Goal: Information Seeking & Learning: Learn about a topic

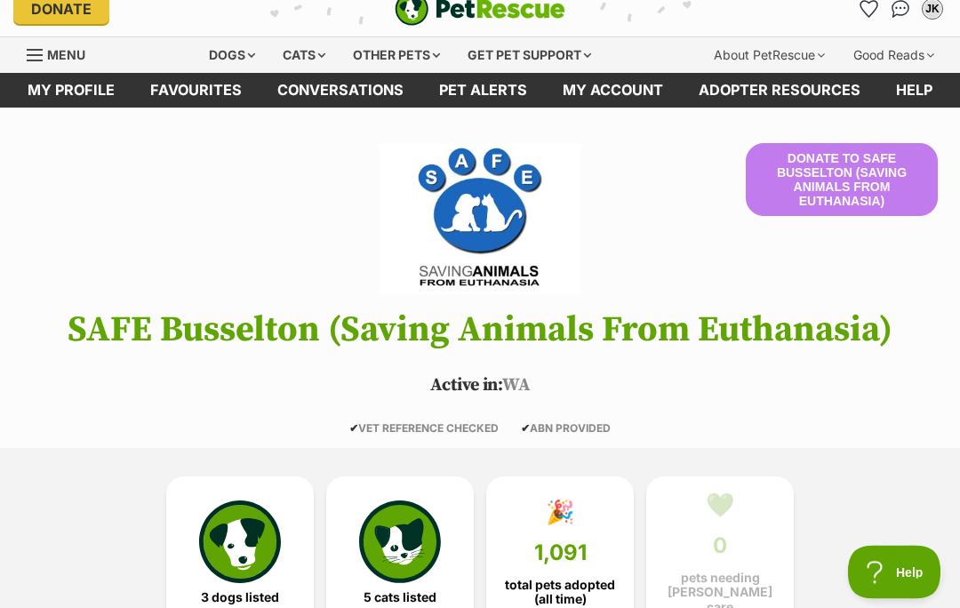
scroll to position [19, 0]
click at [239, 547] on img at bounding box center [240, 541] width 82 height 82
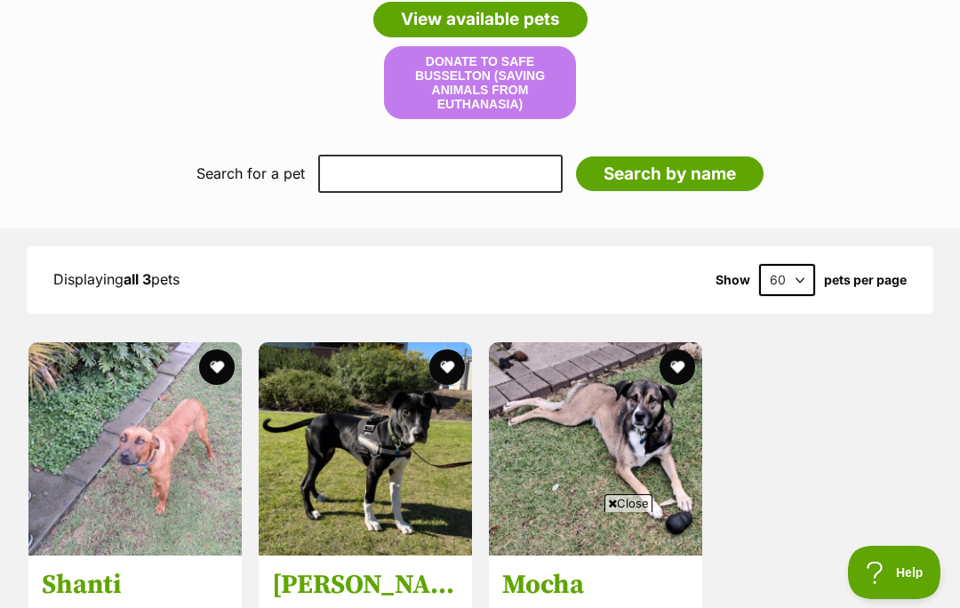
scroll to position [1468, 0]
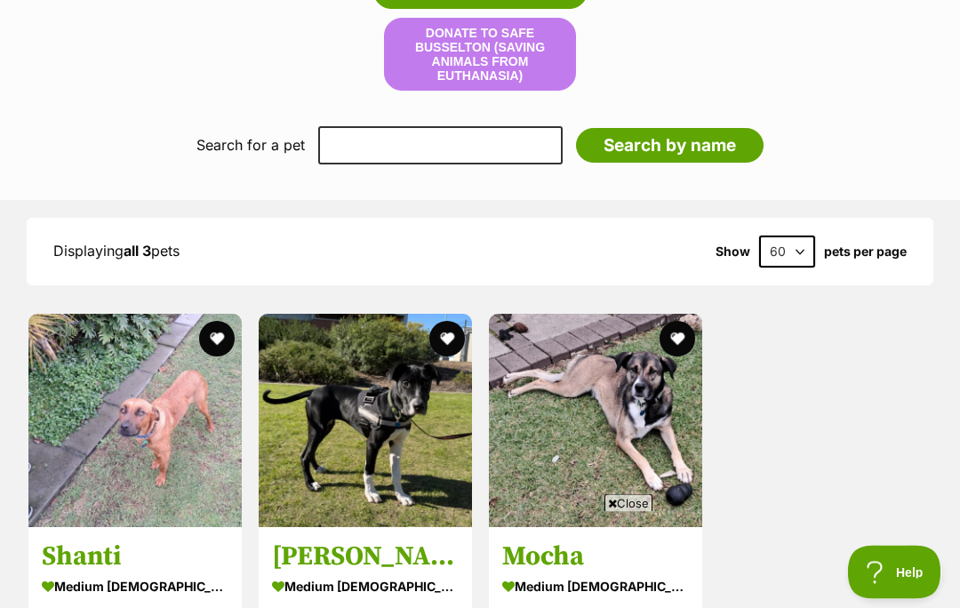
click at [628, 512] on span "Close" at bounding box center [628, 503] width 48 height 18
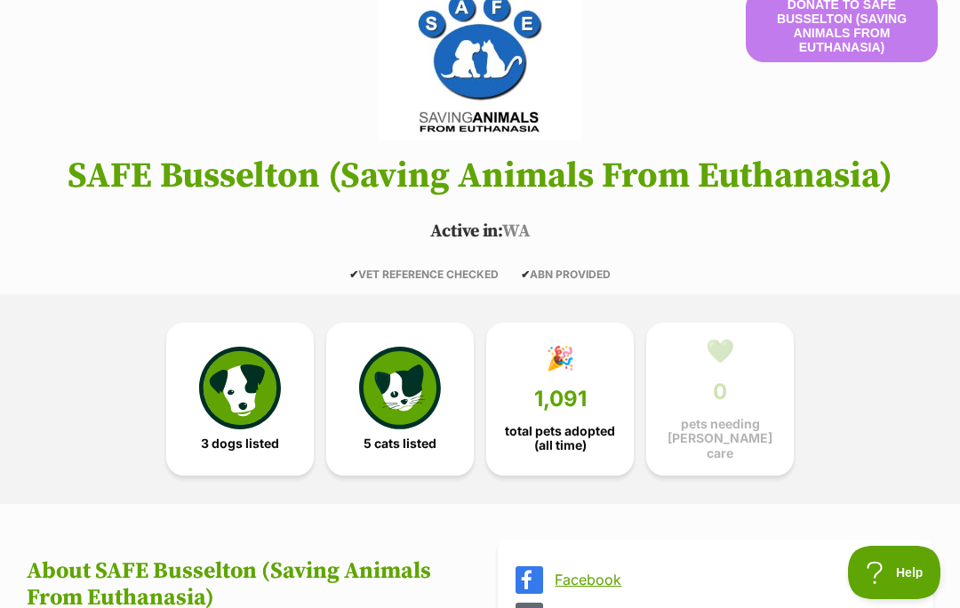
scroll to position [0, 0]
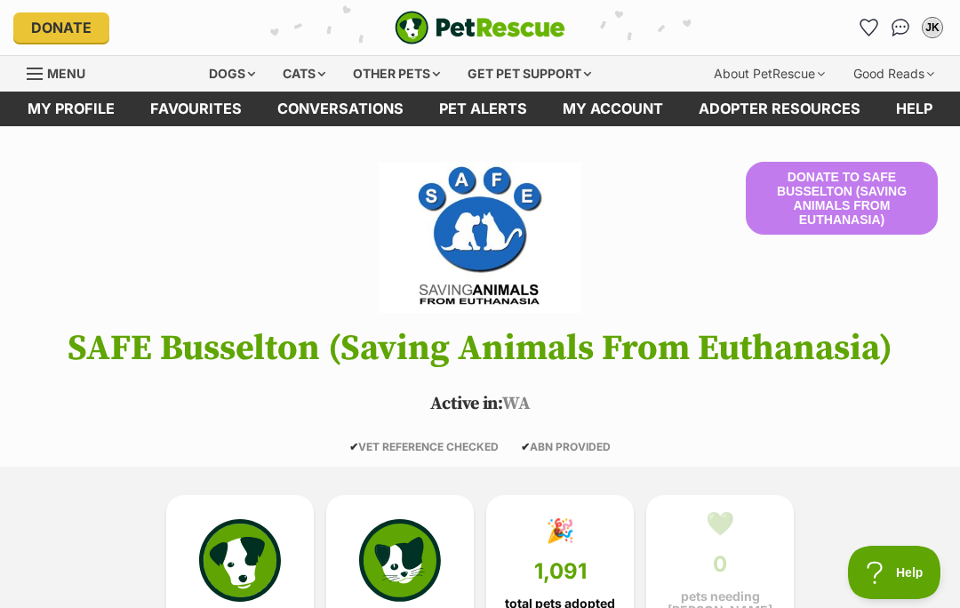
click at [220, 71] on div "Dogs" at bounding box center [231, 74] width 71 height 36
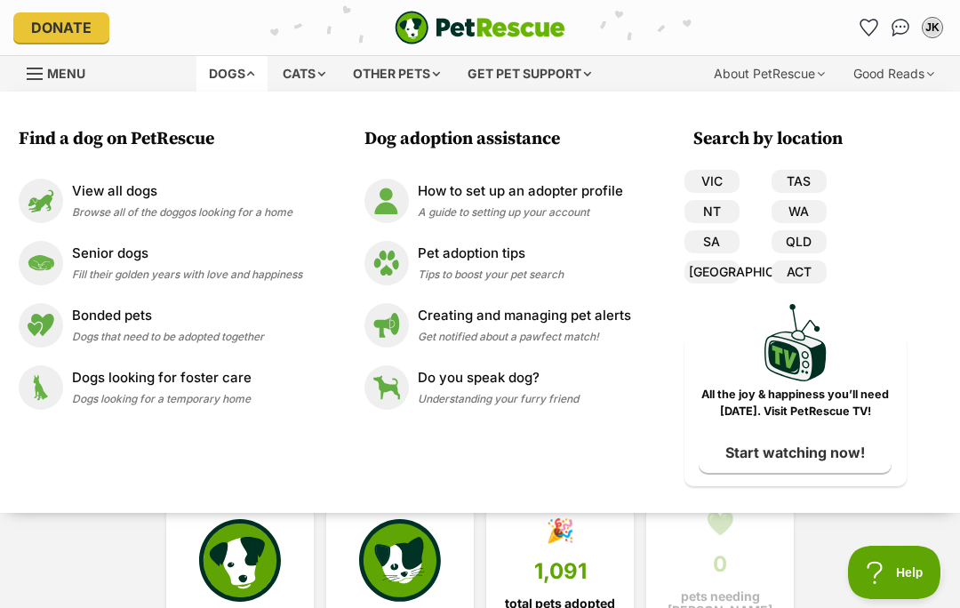
click at [55, 262] on img at bounding box center [41, 263] width 44 height 44
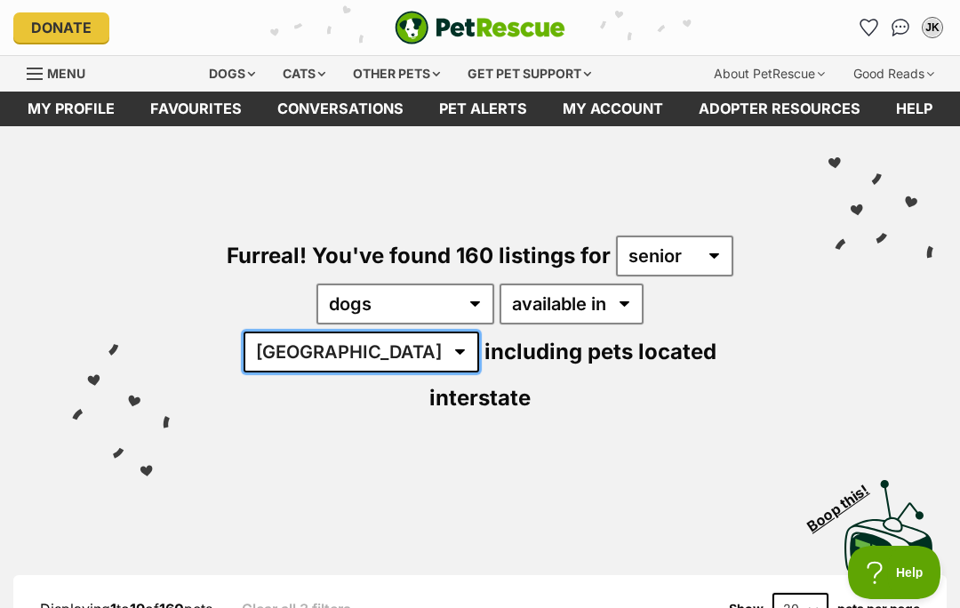
click at [479, 332] on select "[GEOGRAPHIC_DATA] [GEOGRAPHIC_DATA] [GEOGRAPHIC_DATA] [GEOGRAPHIC_DATA] [GEOGRA…" at bounding box center [362, 352] width 236 height 41
select select "WA"
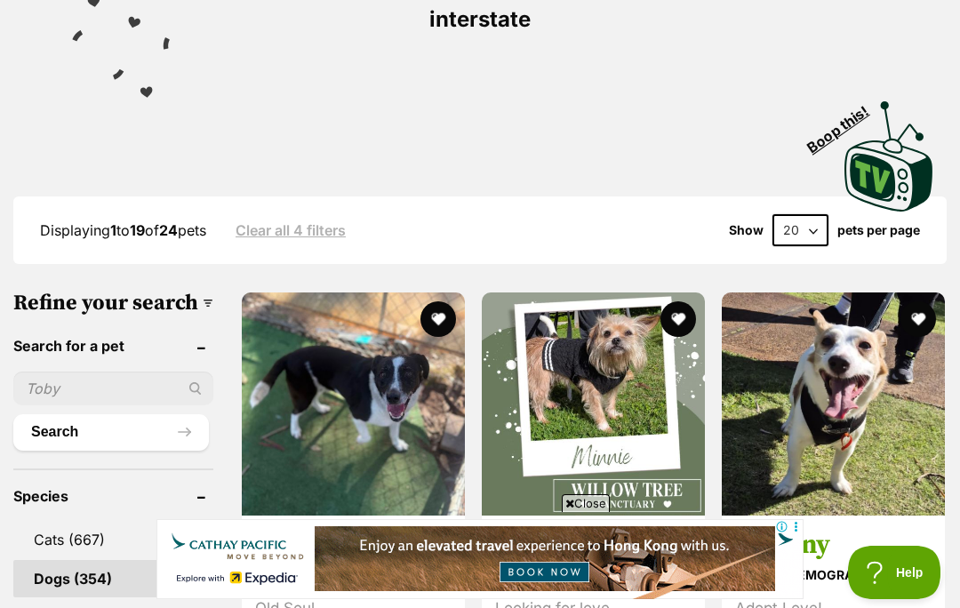
click at [595, 512] on span "Close" at bounding box center [586, 503] width 48 height 18
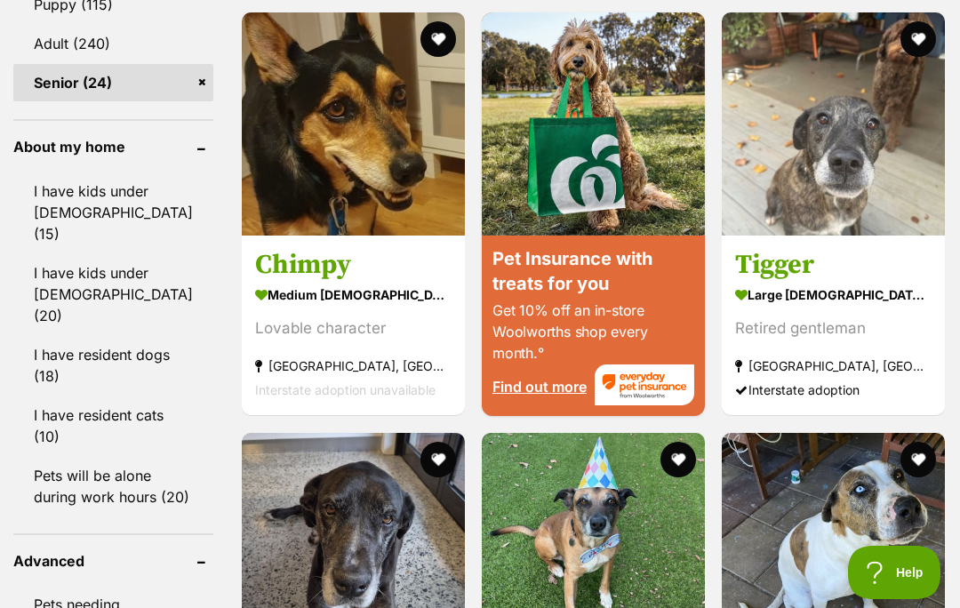
scroll to position [2081, 0]
